Goal: Answer question/provide support: Share knowledge or assist other users

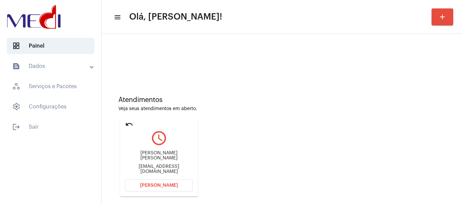
scroll to position [59, 0]
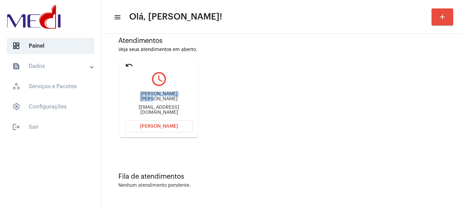
drag, startPoint x: 132, startPoint y: 96, endPoint x: 177, endPoint y: 97, distance: 45.7
click at [177, 97] on div "Giovanni Nista Piccolo gionista@hotmail.com" at bounding box center [159, 103] width 68 height 30
copy div "Giovanni Nista Picc"
click at [151, 124] on button "Abrir Chamada" at bounding box center [159, 126] width 68 height 12
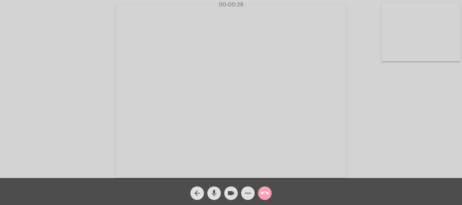
click at [267, 195] on mat-icon "call_end" at bounding box center [265, 194] width 8 height 8
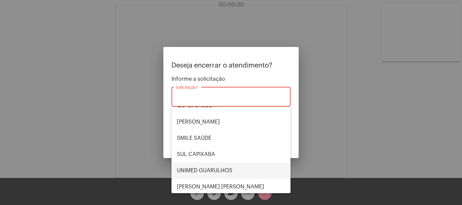
scroll to position [141, 0]
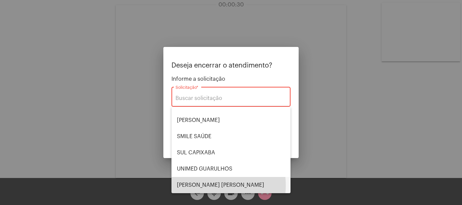
click at [205, 186] on span "VERA CRUZ" at bounding box center [231, 185] width 108 height 16
type input "VERA CRUZ"
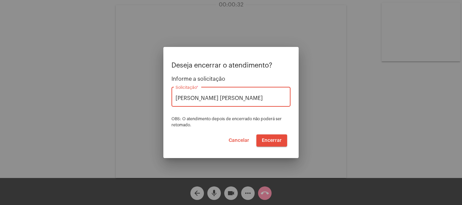
click at [177, 32] on div at bounding box center [231, 102] width 462 height 205
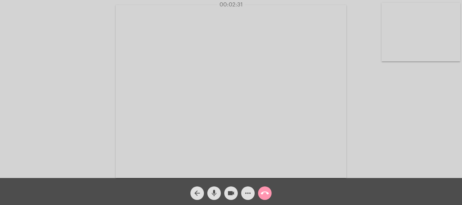
click at [262, 193] on mat-icon "call_end" at bounding box center [265, 194] width 8 height 8
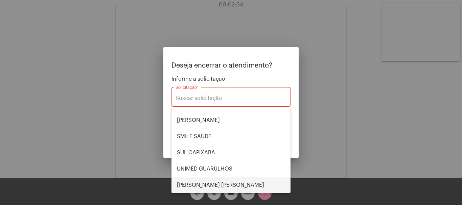
click at [195, 182] on span "VERA CRUZ" at bounding box center [231, 185] width 108 height 16
type input "VERA CRUZ"
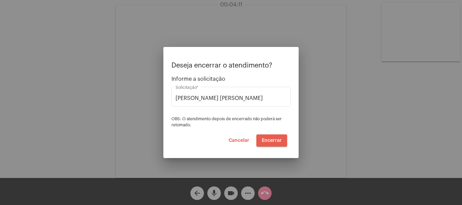
click at [269, 140] on span "Encerrar" at bounding box center [272, 140] width 20 height 5
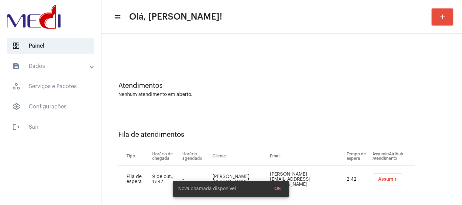
scroll to position [21, 0]
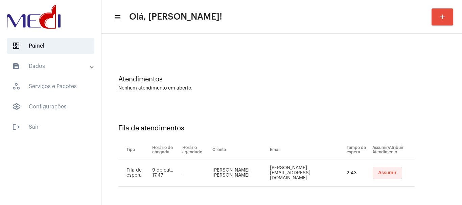
click at [377, 168] on button "Assumir" at bounding box center [387, 173] width 29 height 12
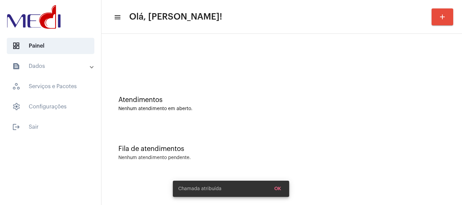
scroll to position [0, 0]
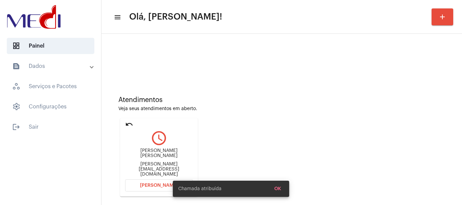
click at [129, 125] on mat-icon "undo" at bounding box center [129, 124] width 8 height 8
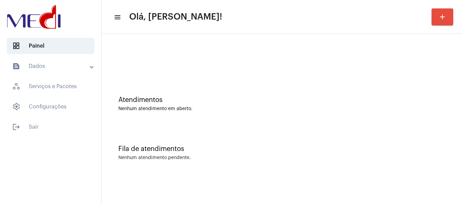
click at [236, 151] on div "Fila de atendimentos" at bounding box center [281, 149] width 327 height 7
click at [198, 55] on div at bounding box center [282, 56] width 354 height 39
click at [193, 142] on div "Fila de atendimentos Nenhum atendimento pendente." at bounding box center [282, 149] width 354 height 49
click at [213, 144] on div "Fila de atendimentos Nenhum atendimento pendente." at bounding box center [282, 149] width 354 height 49
click at [243, 83] on div "Atendimentos Nenhum atendimento em aberto." at bounding box center [282, 100] width 354 height 49
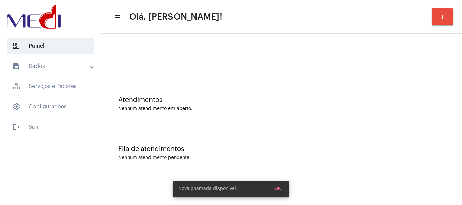
drag, startPoint x: 226, startPoint y: 97, endPoint x: 217, endPoint y: 84, distance: 15.6
click at [225, 96] on div "Atendimentos" at bounding box center [281, 99] width 327 height 7
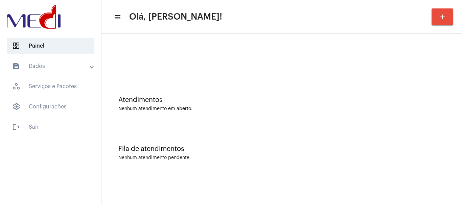
click at [218, 85] on div "Atendimentos Nenhum atendimento em aberto." at bounding box center [282, 100] width 354 height 49
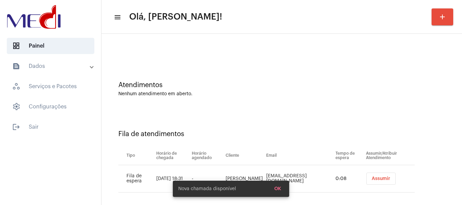
scroll to position [21, 0]
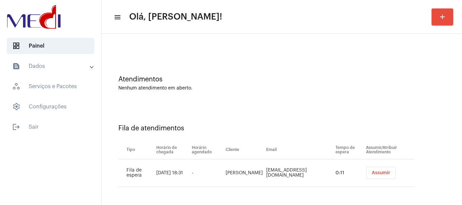
drag, startPoint x: 228, startPoint y: 166, endPoint x: 246, endPoint y: 176, distance: 20.2
click at [247, 175] on tr "Fila de espera 9 de out., 18:31 - Murilo Eloy Rangel mueloy111@gmail.com 0:11 A…" at bounding box center [266, 173] width 296 height 27
click at [372, 172] on span "Assumir" at bounding box center [381, 173] width 19 height 5
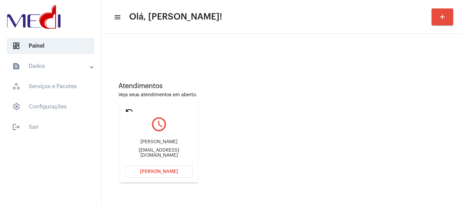
scroll to position [0, 0]
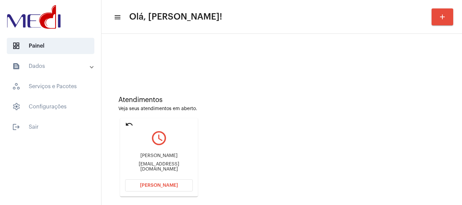
drag, startPoint x: 223, startPoint y: 119, endPoint x: 223, endPoint y: 115, distance: 3.7
click at [223, 115] on div "Atendimentos Veja seus atendimentos em aberto. undo query_builder Murilo Eloy R…" at bounding box center [282, 144] width 354 height 136
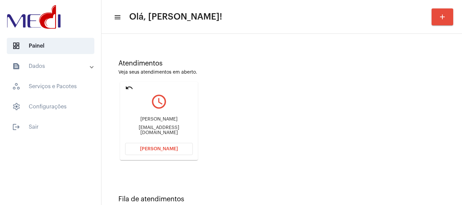
scroll to position [59, 0]
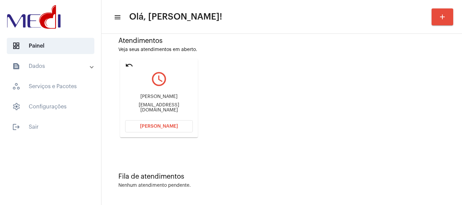
click at [151, 126] on span "[PERSON_NAME]" at bounding box center [159, 126] width 38 height 5
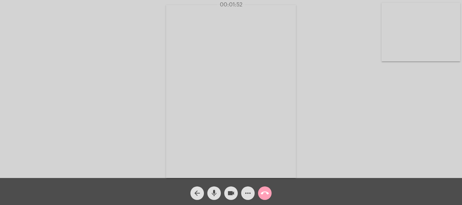
click at [265, 192] on mat-icon "call_end" at bounding box center [265, 194] width 8 height 8
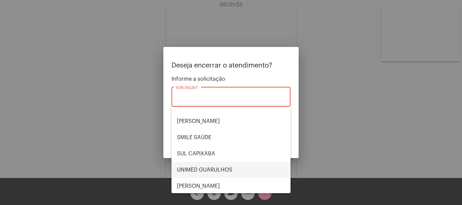
scroll to position [141, 0]
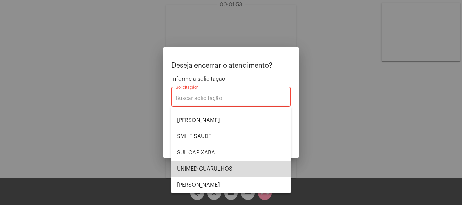
click at [233, 170] on span "UNIMED GUARULHOS" at bounding box center [231, 169] width 108 height 16
type input "UNIMED GUARULHOS"
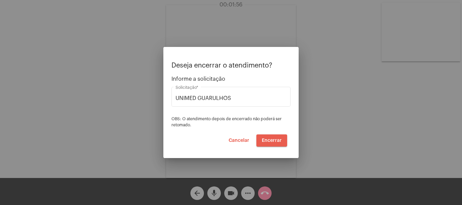
click at [269, 140] on span "Encerrar" at bounding box center [272, 140] width 20 height 5
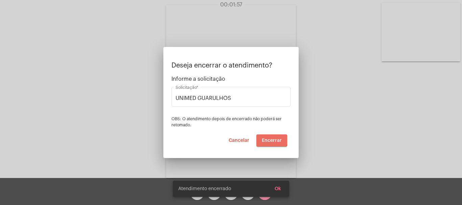
click at [269, 140] on span "Encerrar" at bounding box center [272, 140] width 20 height 5
click at [269, 141] on video at bounding box center [231, 91] width 130 height 173
click at [382, 62] on video at bounding box center [421, 32] width 79 height 59
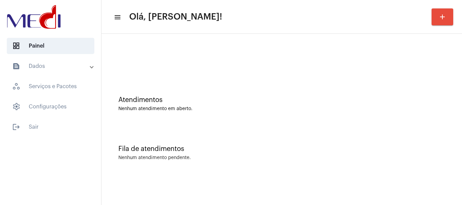
click at [232, 125] on div "Atendimentos Nenhum atendimento em aberto." at bounding box center [282, 100] width 354 height 49
click at [243, 143] on div "Fila de atendimentos Nenhum atendimento pendente." at bounding box center [282, 149] width 354 height 49
click at [327, 137] on div "Fila de atendimentos Nenhum atendimento pendente." at bounding box center [282, 149] width 354 height 49
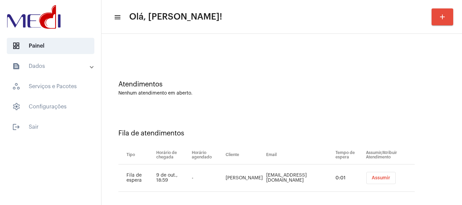
scroll to position [21, 0]
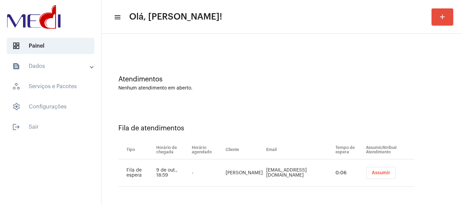
click at [375, 172] on span "Assumir" at bounding box center [381, 173] width 19 height 5
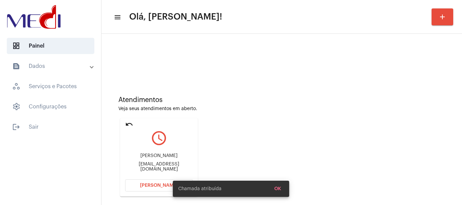
scroll to position [59, 0]
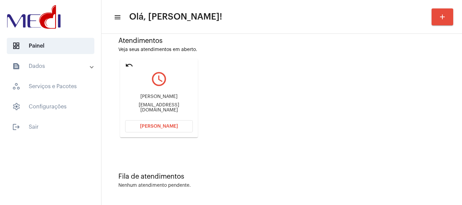
click at [170, 125] on span "[PERSON_NAME]" at bounding box center [159, 126] width 38 height 5
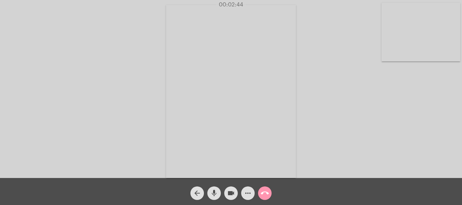
click at [267, 195] on mat-icon "call_end" at bounding box center [265, 194] width 8 height 8
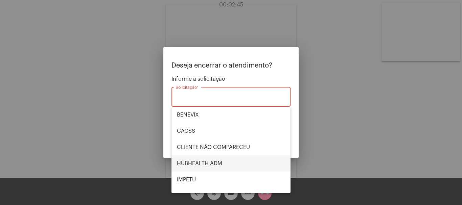
scroll to position [141, 0]
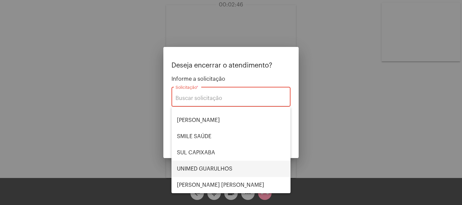
click at [234, 168] on span "UNIMED GUARULHOS" at bounding box center [231, 169] width 108 height 16
type input "UNIMED GUARULHOS"
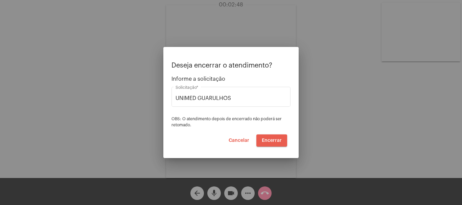
click at [273, 141] on span "Encerrar" at bounding box center [272, 140] width 20 height 5
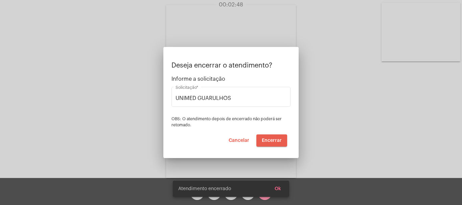
click at [273, 141] on span "Encerrar" at bounding box center [272, 140] width 20 height 5
click at [273, 141] on video at bounding box center [231, 91] width 130 height 173
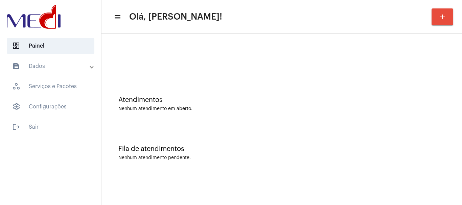
click at [283, 157] on div "Nenhum atendimento pendente." at bounding box center [281, 158] width 327 height 5
click at [217, 123] on div "Atendimentos Nenhum atendimento em aberto." at bounding box center [282, 100] width 354 height 49
click at [174, 111] on div "Nenhum atendimento em aberto." at bounding box center [281, 109] width 327 height 5
click at [234, 118] on div "Atendimentos Nenhum atendimento em aberto." at bounding box center [282, 100] width 354 height 49
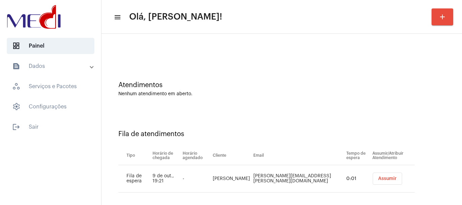
scroll to position [21, 0]
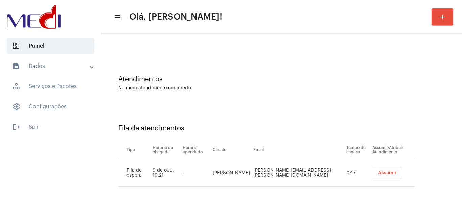
click at [373, 177] on button "Assumir" at bounding box center [387, 173] width 29 height 12
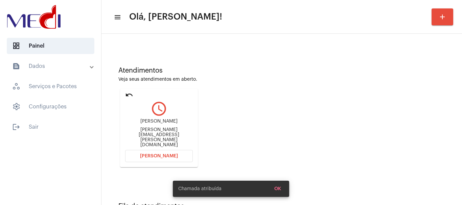
scroll to position [59, 0]
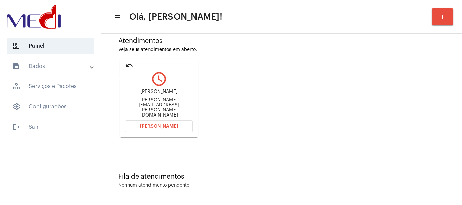
click at [129, 64] on mat-icon "undo" at bounding box center [129, 65] width 8 height 8
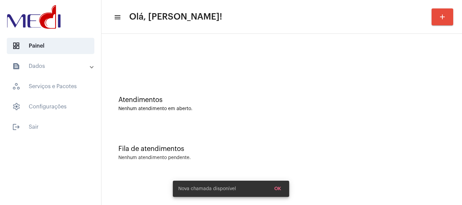
scroll to position [0, 0]
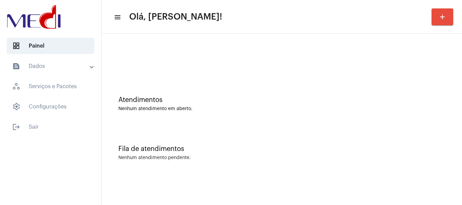
click at [216, 106] on div "Atendimentos Nenhum atendimento em aberto." at bounding box center [281, 103] width 327 height 15
click at [229, 123] on div "Atendimentos Nenhum atendimento em aberto." at bounding box center [282, 100] width 354 height 49
click at [170, 46] on div at bounding box center [282, 56] width 354 height 39
